Goal: Transaction & Acquisition: Purchase product/service

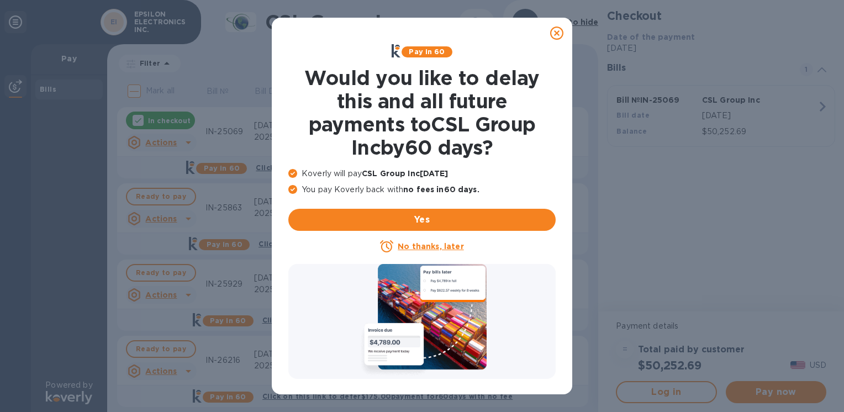
click at [555, 35] on icon at bounding box center [556, 33] width 13 height 13
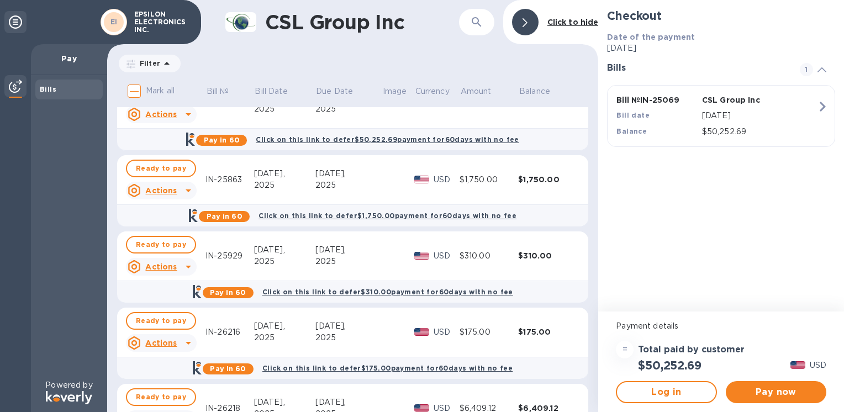
scroll to position [55, 0]
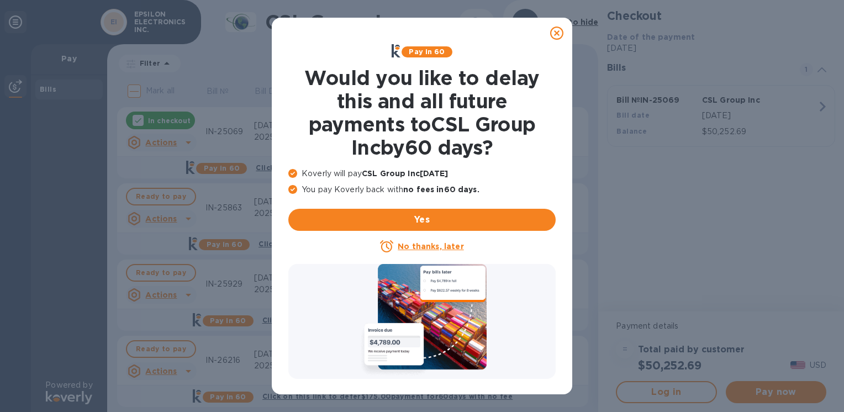
click at [564, 29] on div at bounding box center [557, 33] width 22 height 22
click at [548, 33] on div at bounding box center [557, 33] width 22 height 22
click at [555, 32] on icon at bounding box center [556, 33] width 13 height 13
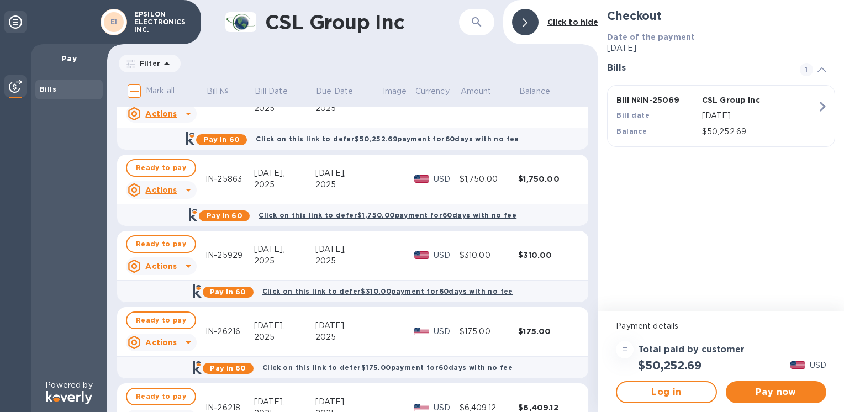
scroll to position [55, 0]
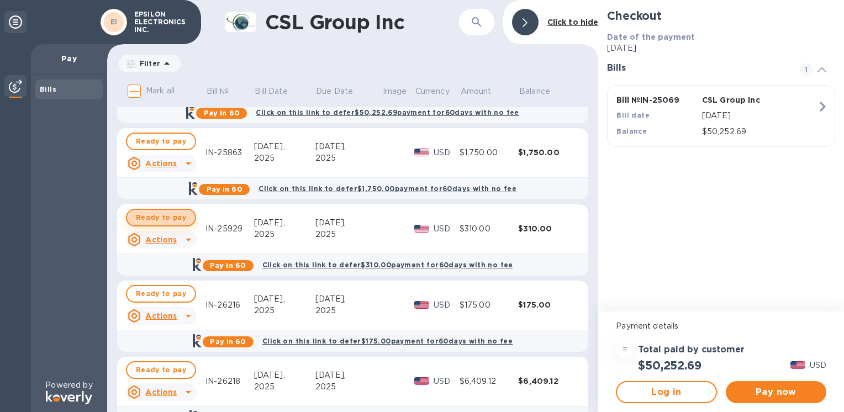
click at [170, 214] on span "Ready to pay" at bounding box center [161, 217] width 50 height 13
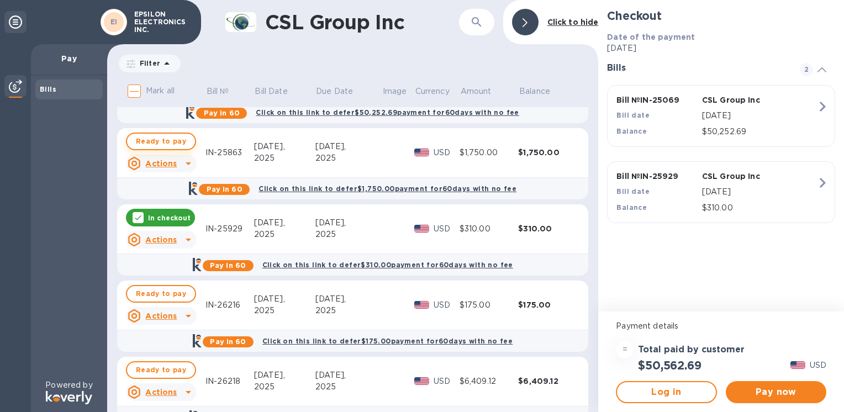
click at [160, 143] on span "Ready to pay" at bounding box center [161, 141] width 50 height 13
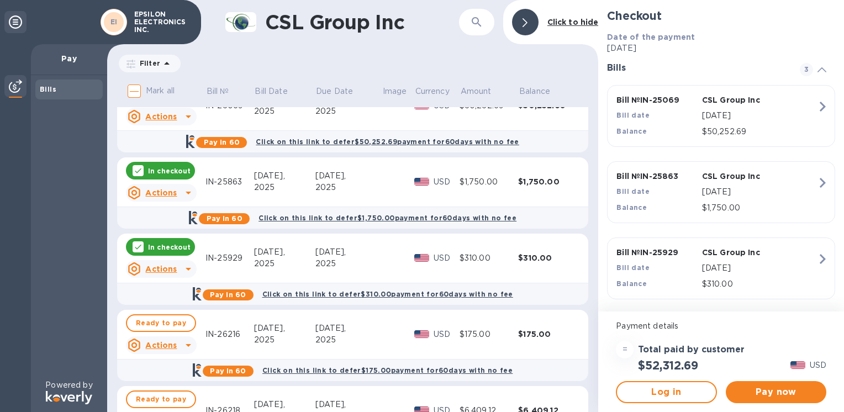
scroll to position [0, 0]
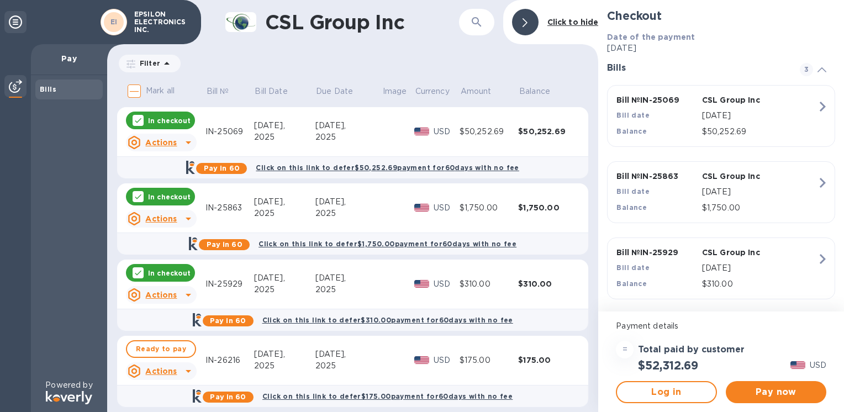
click at [156, 122] on p "In checkout" at bounding box center [169, 120] width 43 height 9
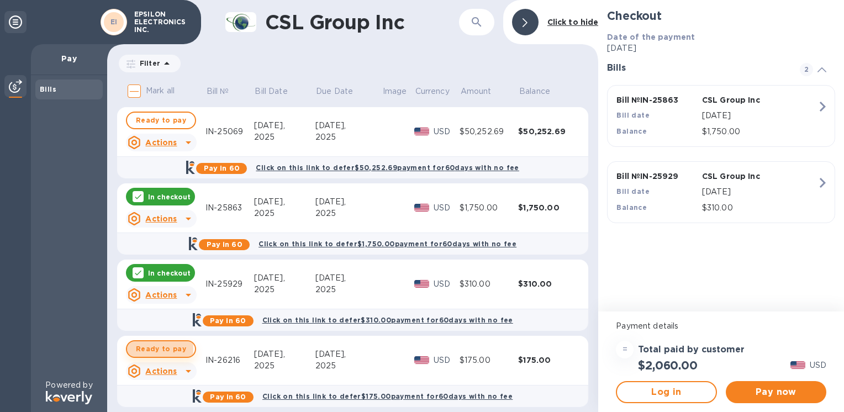
click at [141, 349] on span "Ready to pay" at bounding box center [161, 349] width 50 height 13
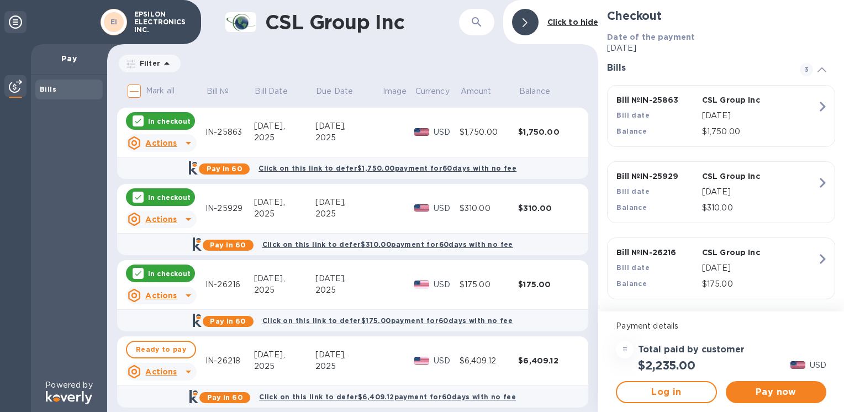
scroll to position [110, 0]
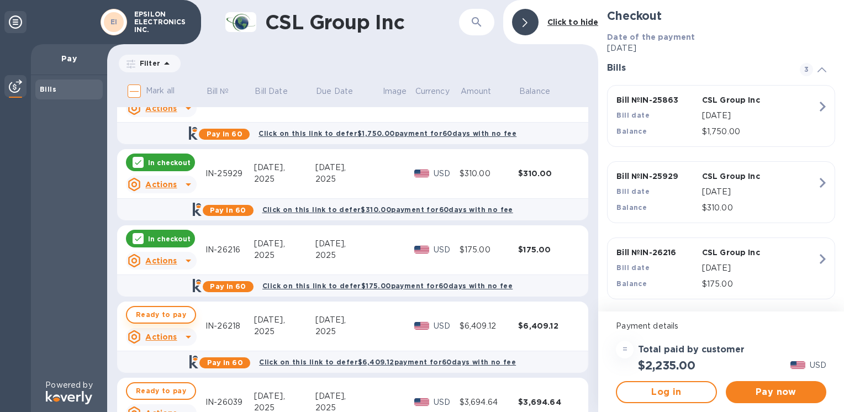
click at [157, 315] on span "Ready to pay" at bounding box center [161, 314] width 50 height 13
click at [777, 396] on span "Pay now" at bounding box center [776, 392] width 83 height 13
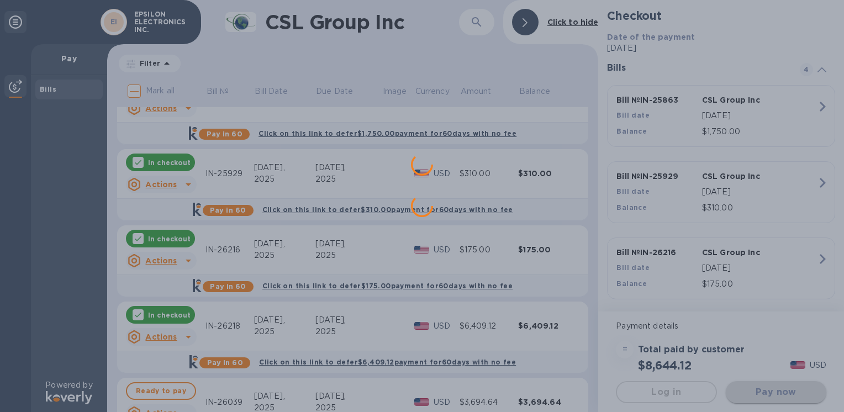
scroll to position [0, 0]
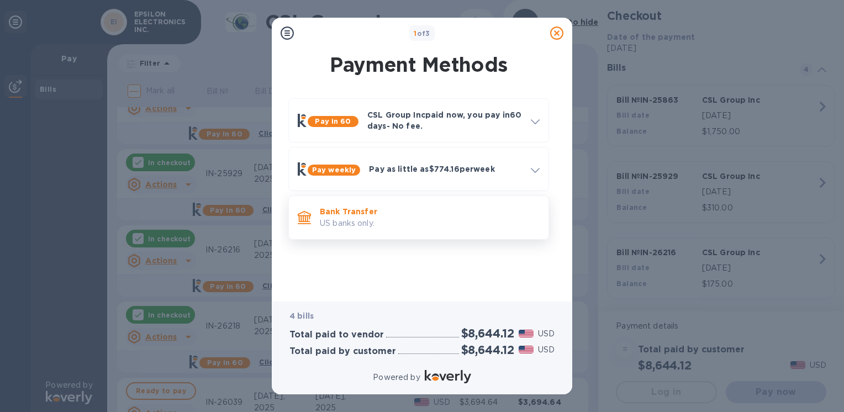
click at [360, 207] on p "Bank Transfer" at bounding box center [430, 211] width 220 height 11
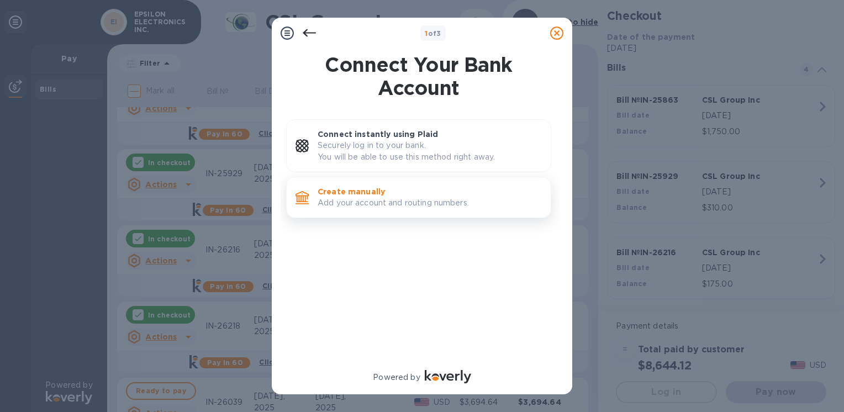
click at [366, 191] on p "Create manually" at bounding box center [430, 191] width 224 height 11
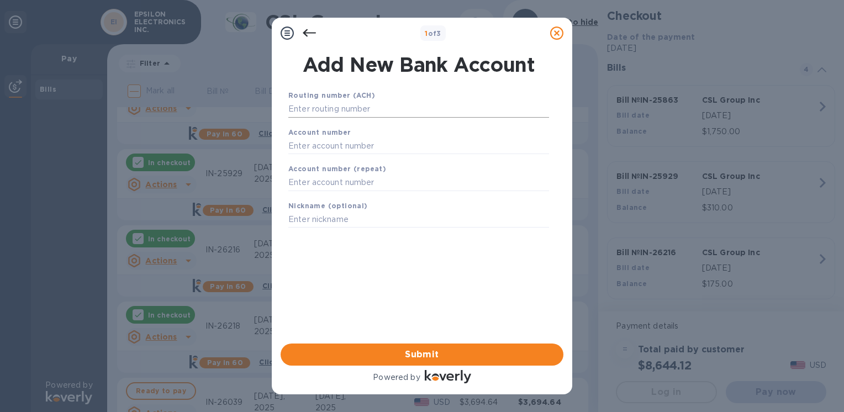
click at [334, 110] on input "text" at bounding box center [418, 109] width 261 height 17
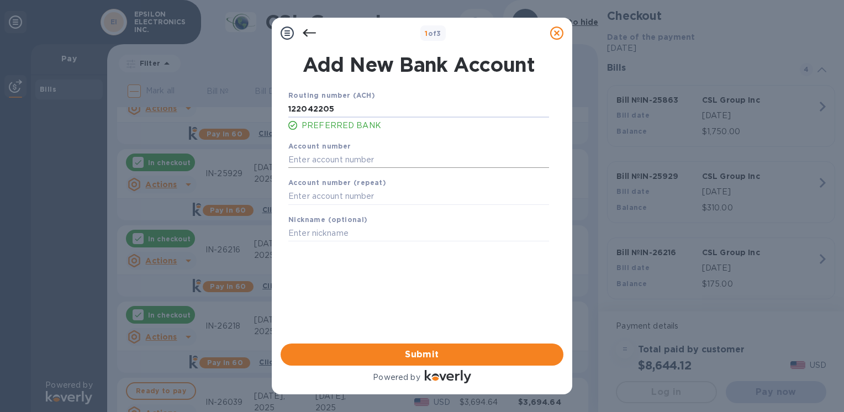
type input "122042205"
click at [313, 161] on input "text" at bounding box center [418, 159] width 261 height 17
type input "004633725"
click at [308, 197] on input "text" at bounding box center [418, 196] width 261 height 17
click at [432, 357] on span "Submit" at bounding box center [422, 354] width 265 height 13
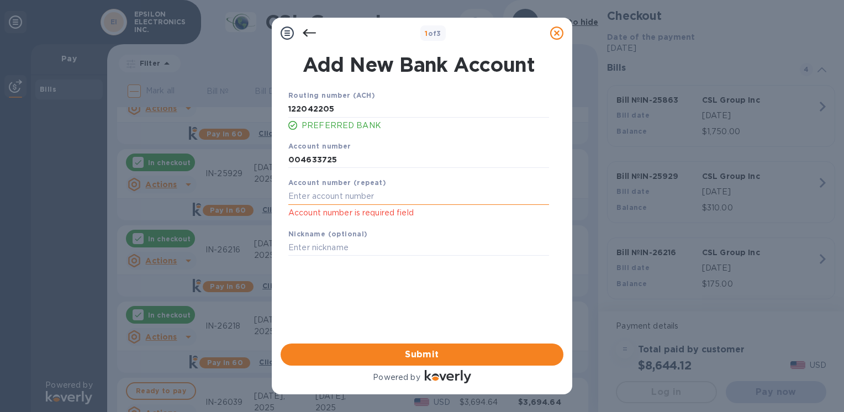
click at [349, 191] on input "text" at bounding box center [418, 196] width 261 height 17
type input "004633725"
click at [381, 357] on span "Submit" at bounding box center [422, 354] width 265 height 13
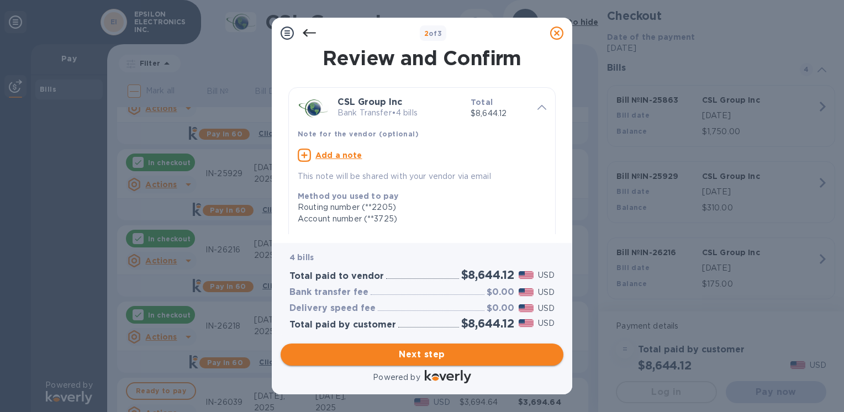
click at [420, 357] on span "Next step" at bounding box center [422, 354] width 265 height 13
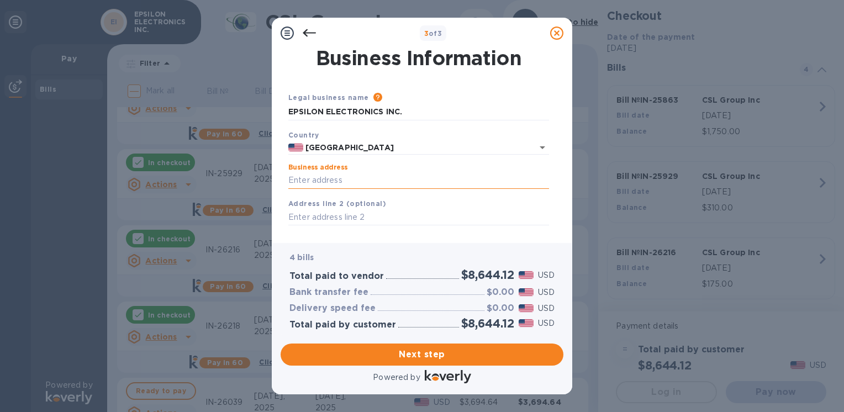
click at [330, 176] on input "Business address" at bounding box center [418, 180] width 261 height 17
type input "1550 S. Maple Ave"
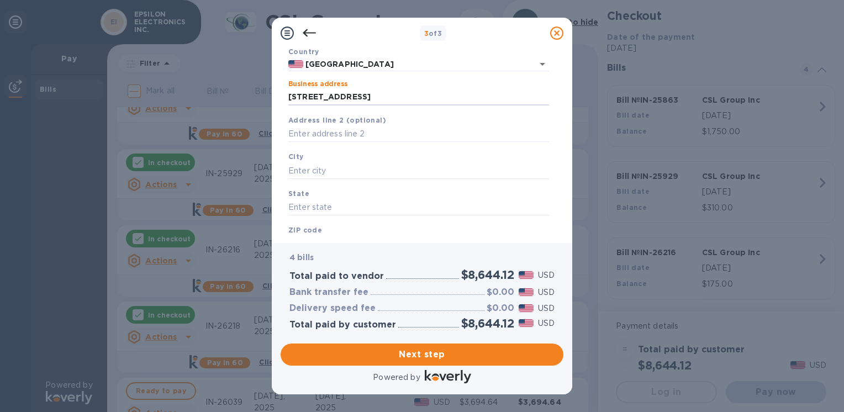
scroll to position [110, 0]
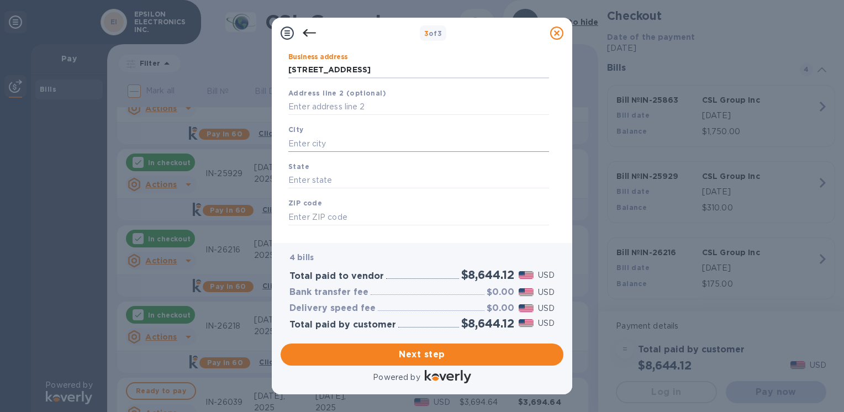
click at [335, 146] on input "text" at bounding box center [418, 143] width 261 height 17
type input "Montebello"
click at [310, 181] on input "text" at bounding box center [418, 180] width 261 height 17
drag, startPoint x: 310, startPoint y: 181, endPoint x: 286, endPoint y: 178, distance: 23.9
click at [287, 179] on div "State ca" at bounding box center [419, 174] width 270 height 37
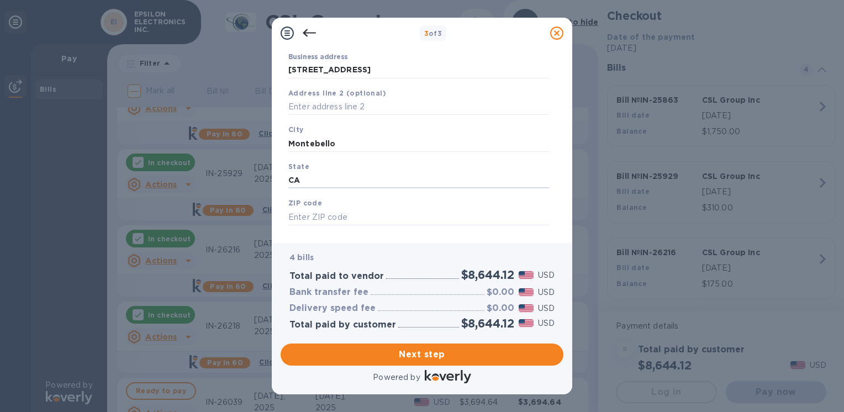
type input "CA"
click at [327, 209] on div "ZIP code" at bounding box center [419, 211] width 270 height 37
click at [324, 215] on input "text" at bounding box center [418, 217] width 261 height 17
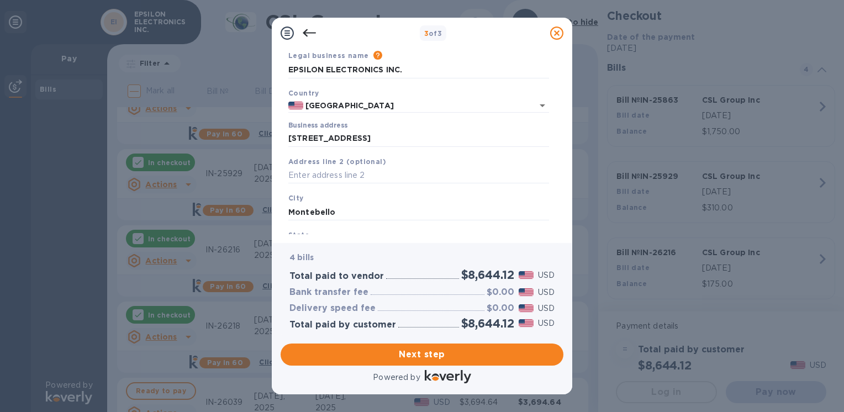
scroll to position [129, 0]
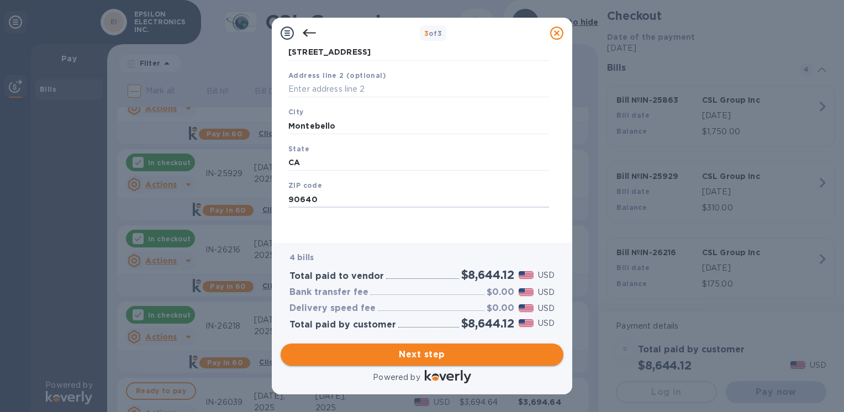
type input "90640"
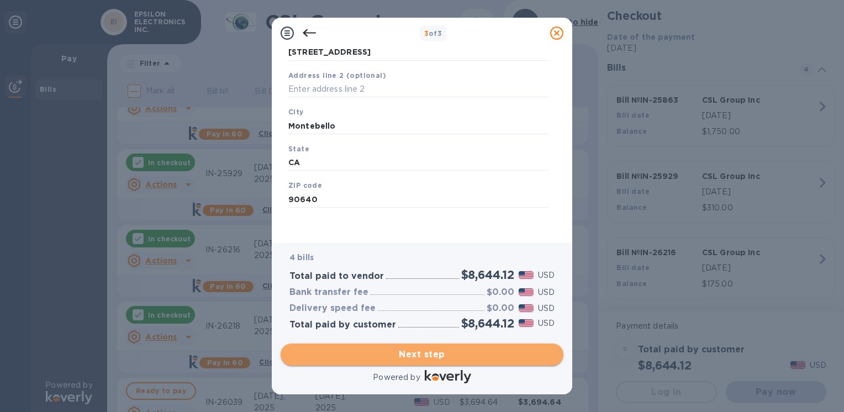
click at [439, 358] on span "Next step" at bounding box center [422, 354] width 265 height 13
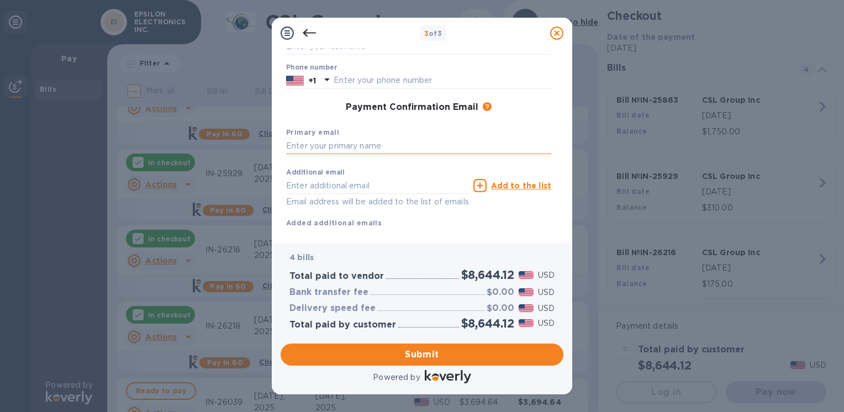
click at [329, 144] on input "text" at bounding box center [418, 146] width 265 height 17
click at [361, 76] on input "text" at bounding box center [443, 80] width 218 height 17
type input "3237223333"
click at [322, 143] on input "text" at bounding box center [418, 146] width 265 height 17
type input "silvia@poweracoustik.com"
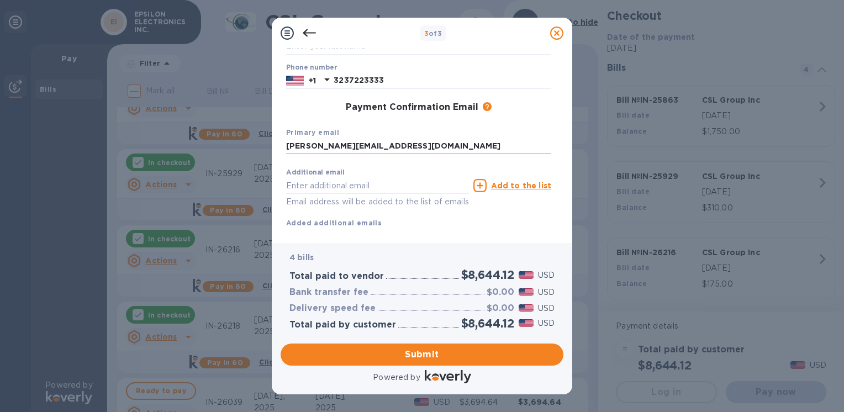
type input "Silvia"
type input "Garcia"
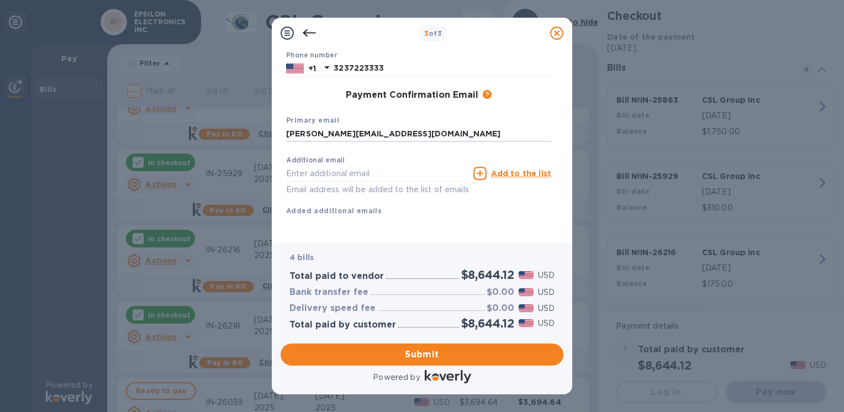
scroll to position [155, 0]
click at [354, 349] on span "Submit" at bounding box center [422, 354] width 265 height 13
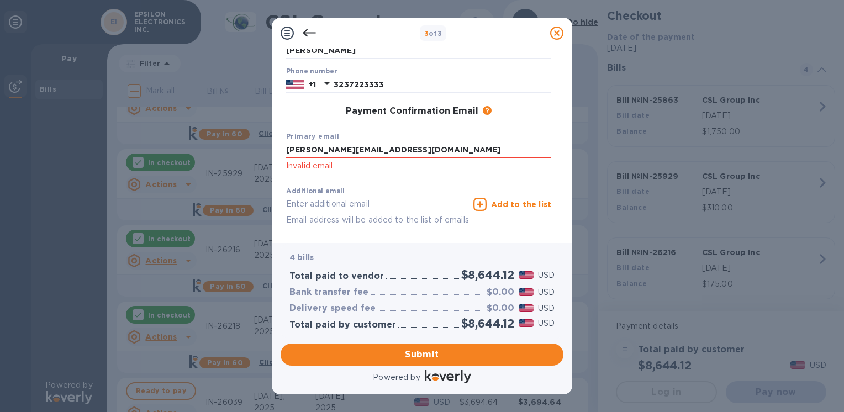
scroll to position [114, 0]
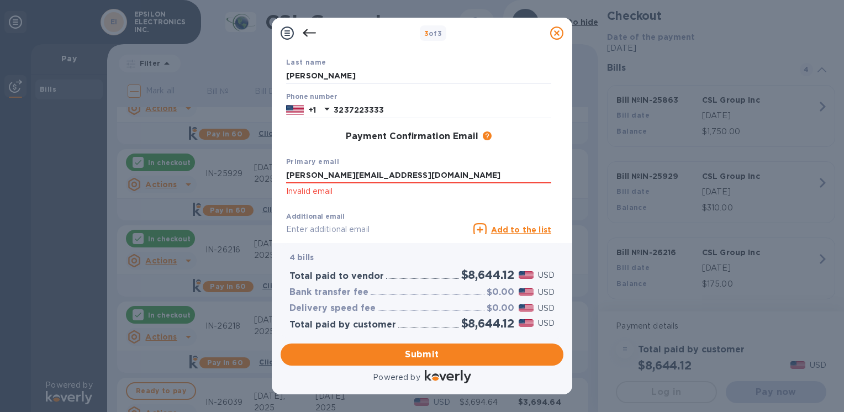
drag, startPoint x: 418, startPoint y: 180, endPoint x: 252, endPoint y: 177, distance: 166.3
click at [252, 178] on div "3 of 3 Payment Contact Information First name Silvia First name is a required f…" at bounding box center [422, 206] width 844 height 412
type input "S"
type input "silvia@poweracoustik.com"
click at [314, 138] on div "Payment Confirmation Email The added email addresses will be used to send the p…" at bounding box center [418, 136] width 265 height 11
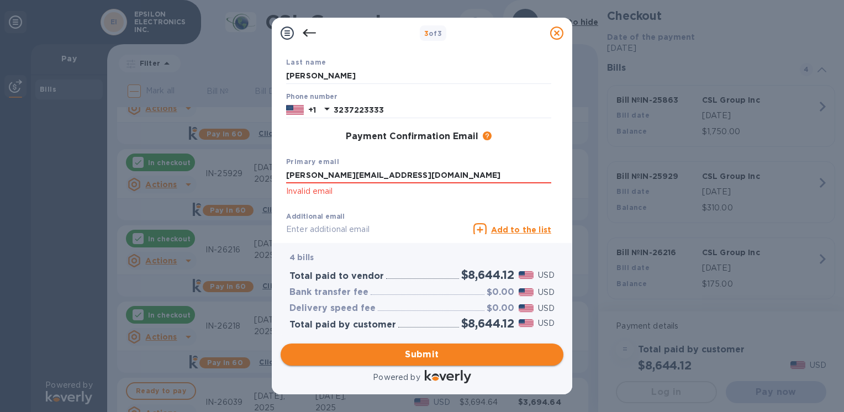
click at [418, 350] on span "Submit" at bounding box center [422, 354] width 265 height 13
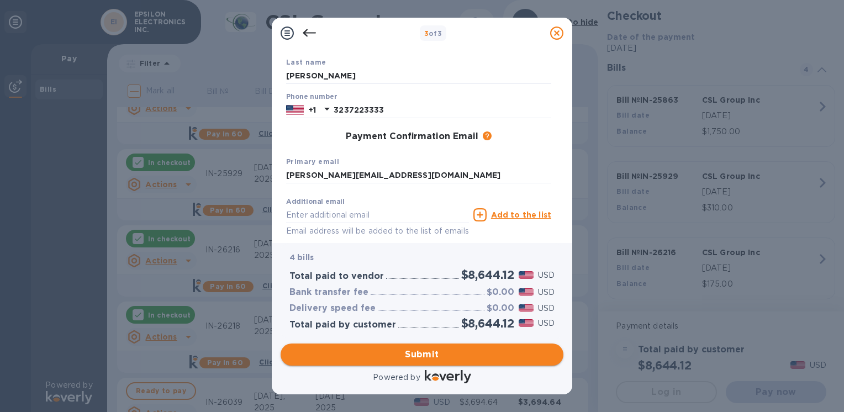
click at [413, 356] on span "Submit" at bounding box center [422, 354] width 265 height 13
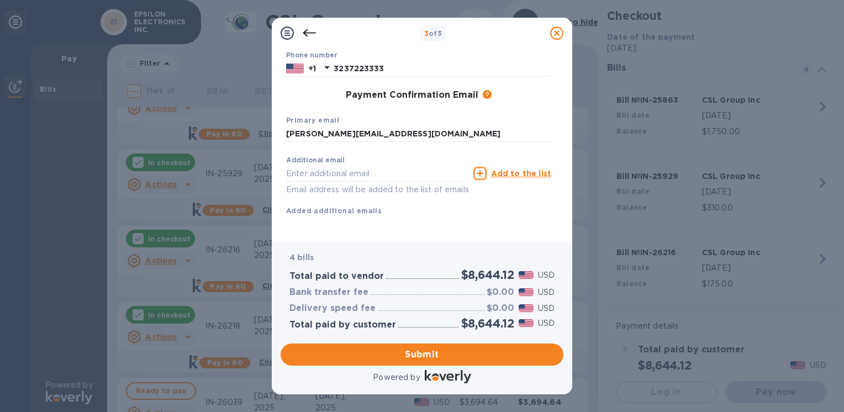
scroll to position [0, 0]
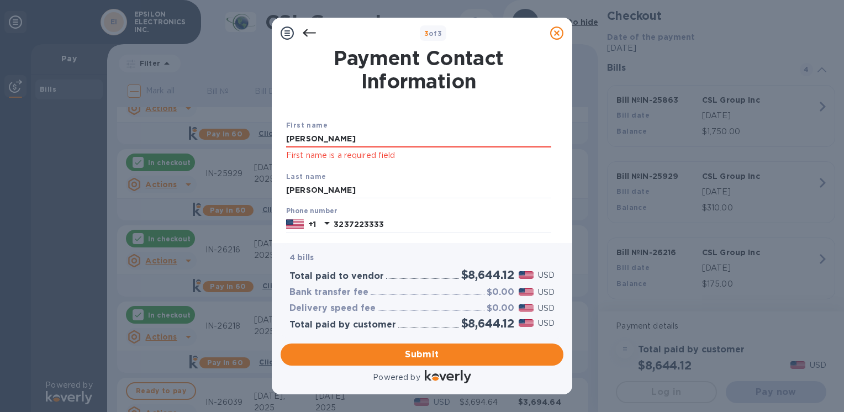
drag, startPoint x: 338, startPoint y: 138, endPoint x: 245, endPoint y: 129, distance: 93.8
click at [246, 134] on div "3 of 3 Payment Contact Information First name Silvia First name is a required f…" at bounding box center [422, 206] width 844 height 412
type input "Silvia"
click at [524, 202] on div "Last name Garcia" at bounding box center [419, 184] width 274 height 37
click at [354, 189] on input "Garcia" at bounding box center [418, 190] width 265 height 17
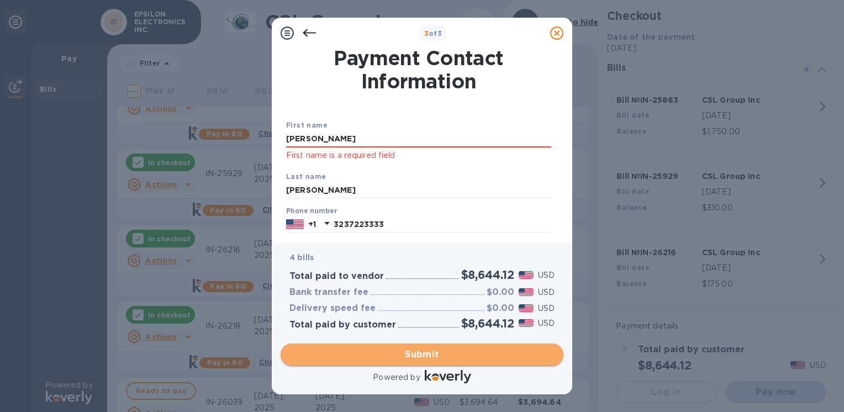
click at [392, 361] on span "Submit" at bounding box center [422, 354] width 265 height 13
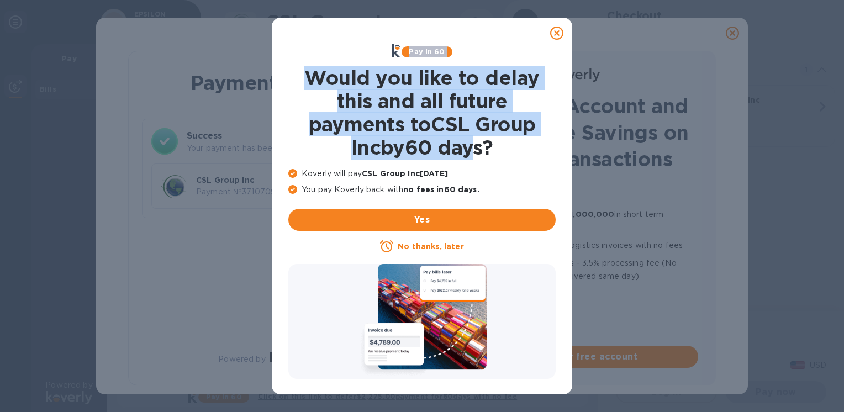
drag, startPoint x: 556, startPoint y: 35, endPoint x: 480, endPoint y: 156, distance: 143.5
click at [480, 156] on div "Pay in 60 Would you like to delay this and all future payments to CSL Group Inc…" at bounding box center [422, 206] width 301 height 377
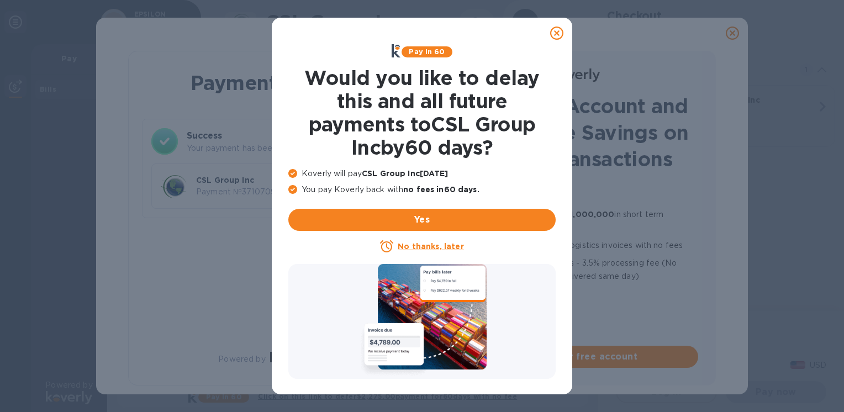
drag, startPoint x: 480, startPoint y: 156, endPoint x: 557, endPoint y: 30, distance: 148.6
click at [557, 30] on icon at bounding box center [556, 33] width 13 height 13
